Goal: Navigation & Orientation: Find specific page/section

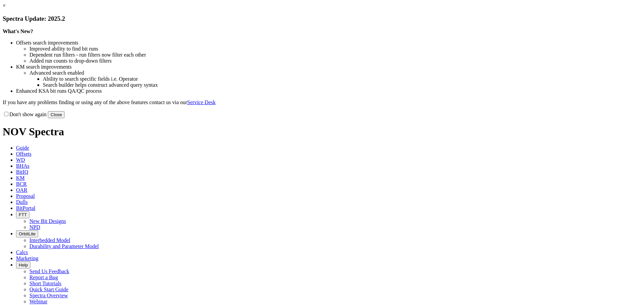
click at [65, 118] on button "Close" at bounding box center [56, 114] width 17 height 7
click at [6, 8] on link "×" at bounding box center [4, 6] width 3 height 6
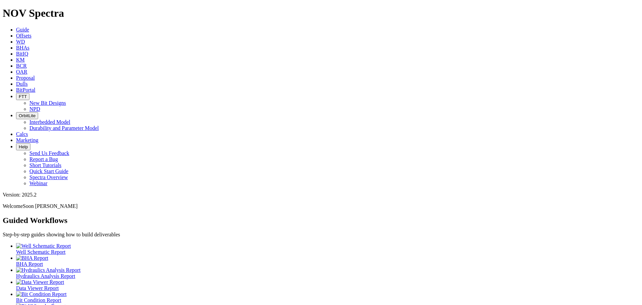
click at [16, 87] on icon at bounding box center [16, 90] width 0 height 6
